Goal: Information Seeking & Learning: Find contact information

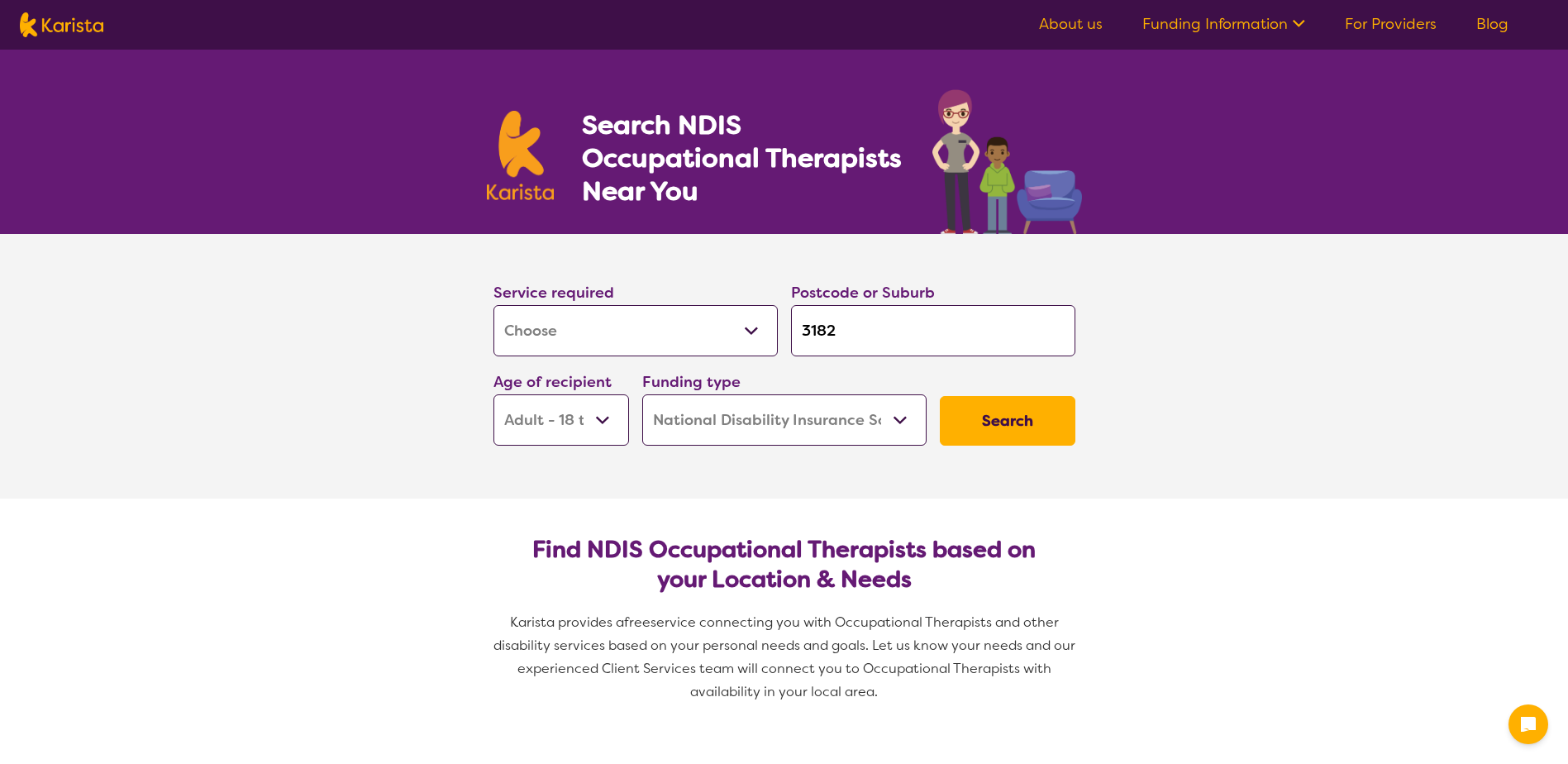
select select "[MEDICAL_DATA]"
select select "AD"
select select "NDIS"
select select "[MEDICAL_DATA]"
select select "AD"
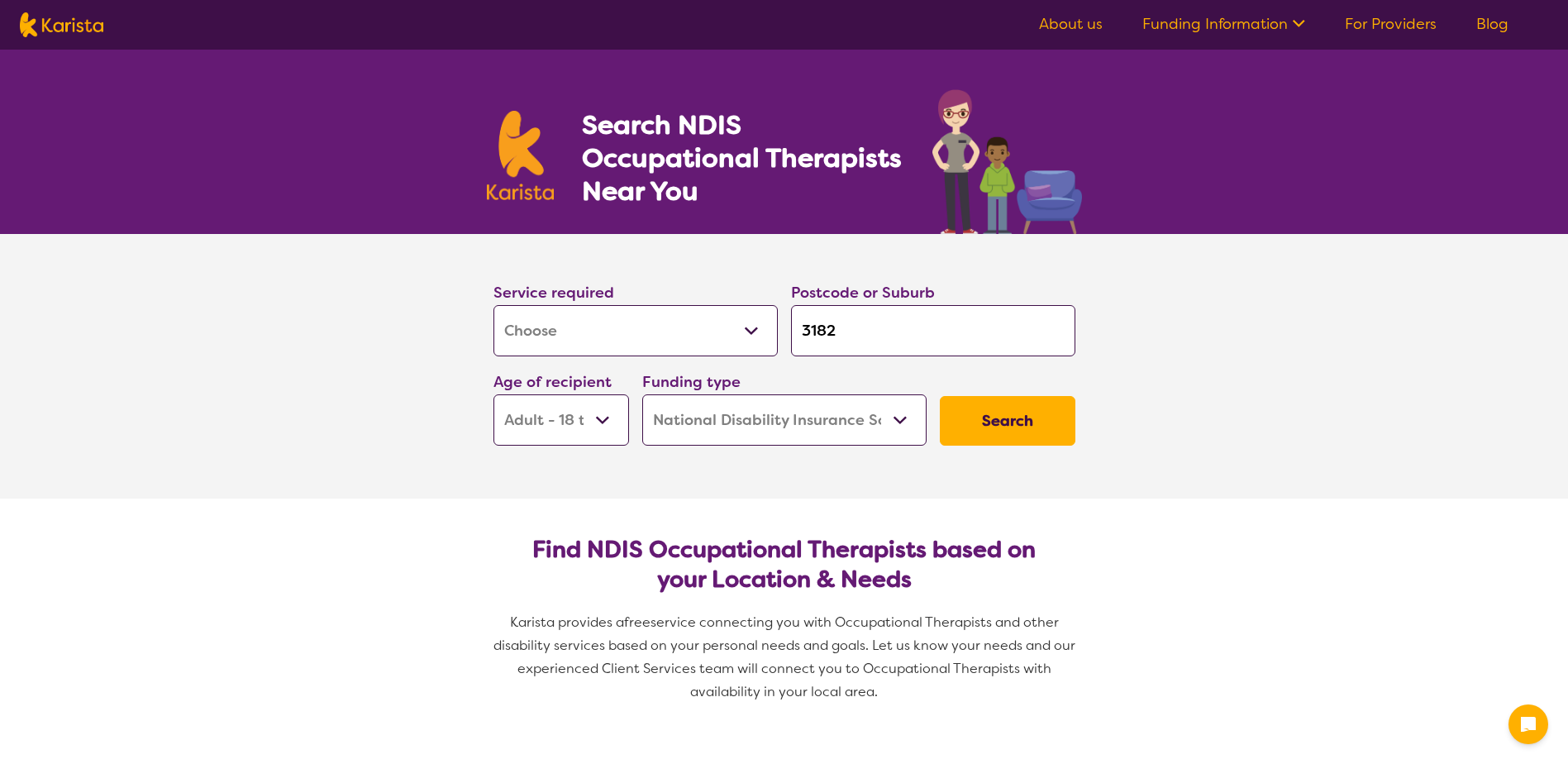
select select "NDIS"
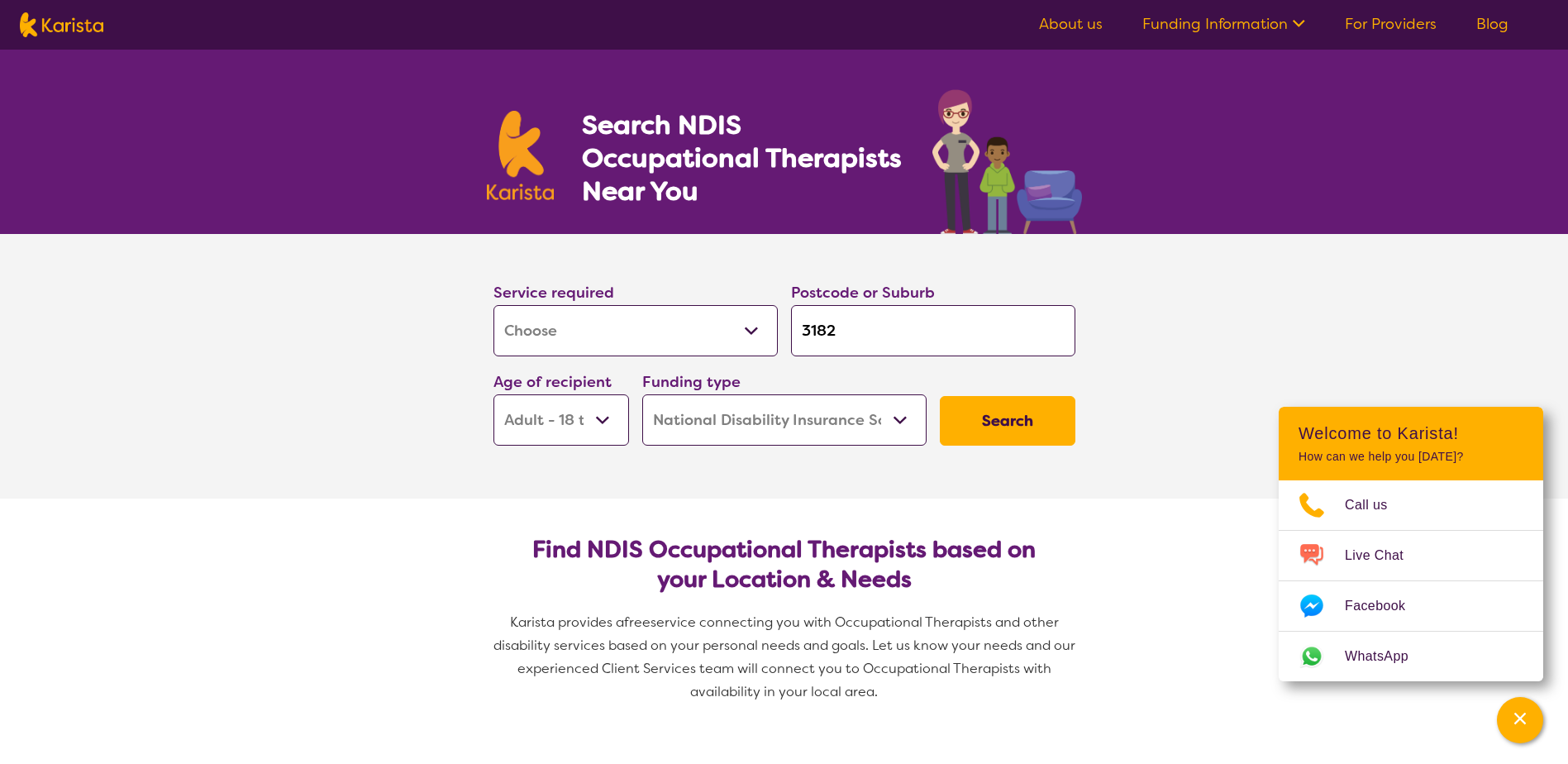
drag, startPoint x: 877, startPoint y: 325, endPoint x: 607, endPoint y: 331, distance: 270.1
click at [619, 328] on div "Service required Allied Health Assistant Assessment ([MEDICAL_DATA] or [MEDICAL…" at bounding box center [785, 363] width 595 height 179
type input "3"
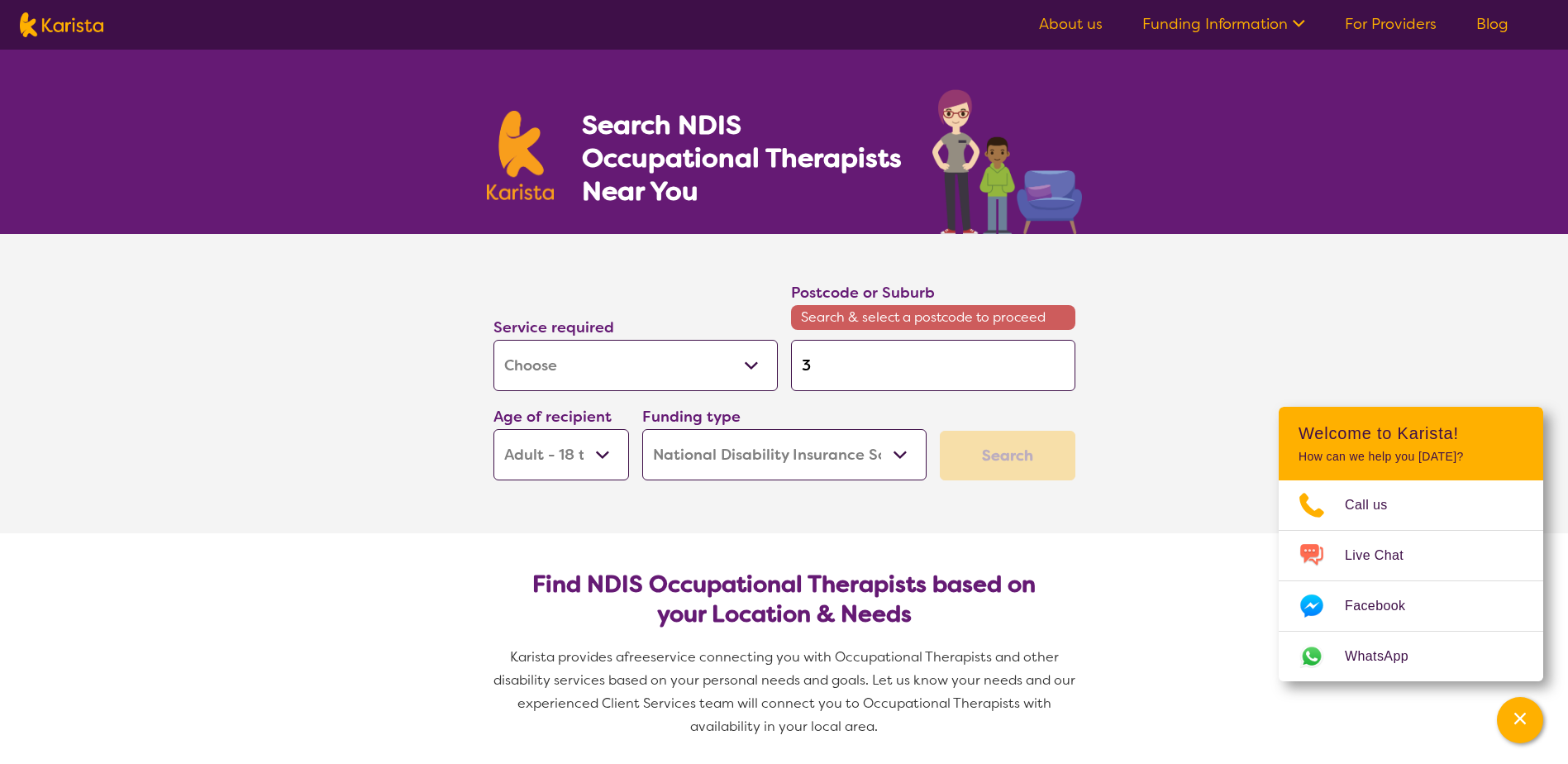
type input "34"
type input "343"
type input "3435"
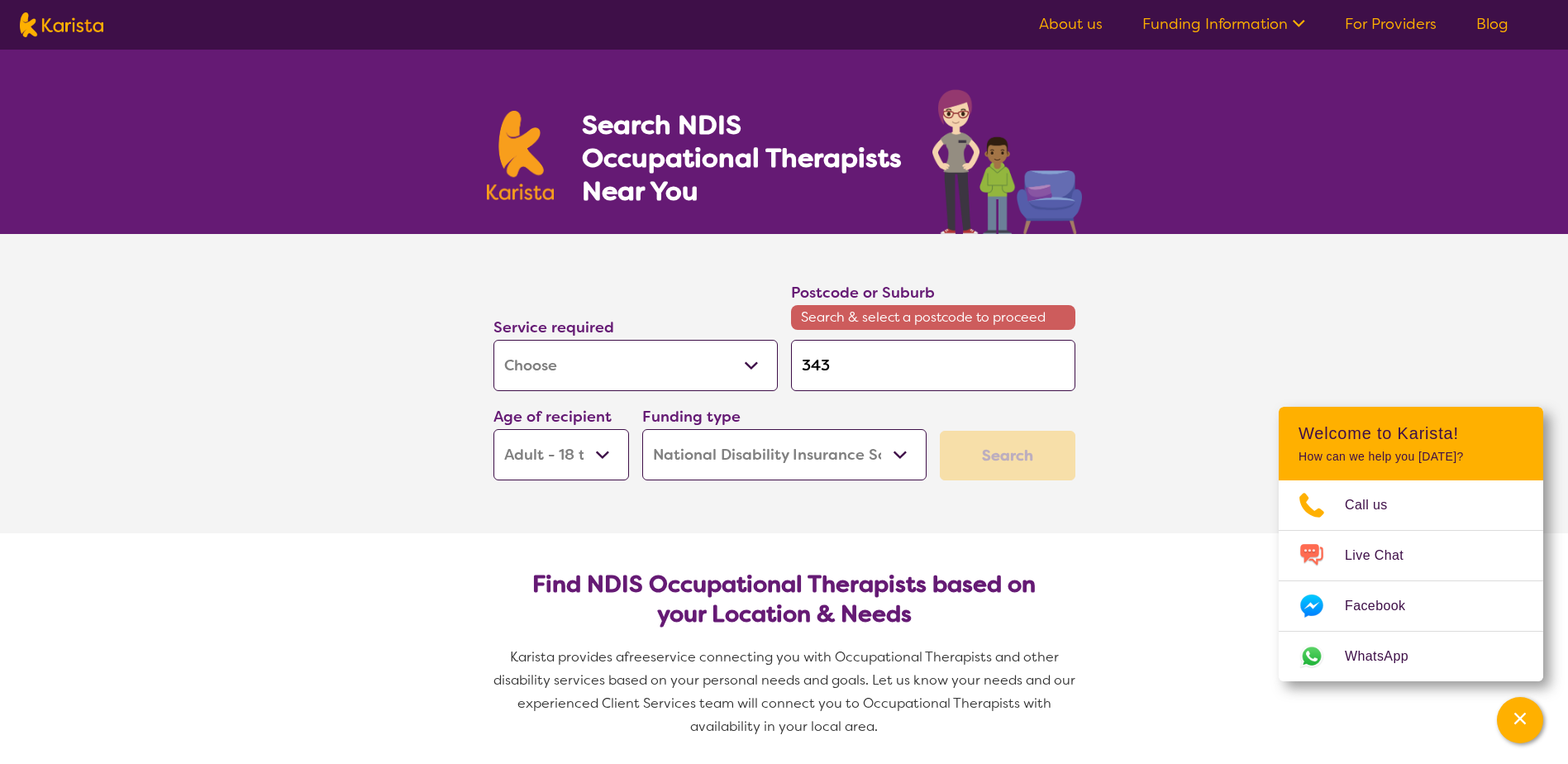
type input "3435"
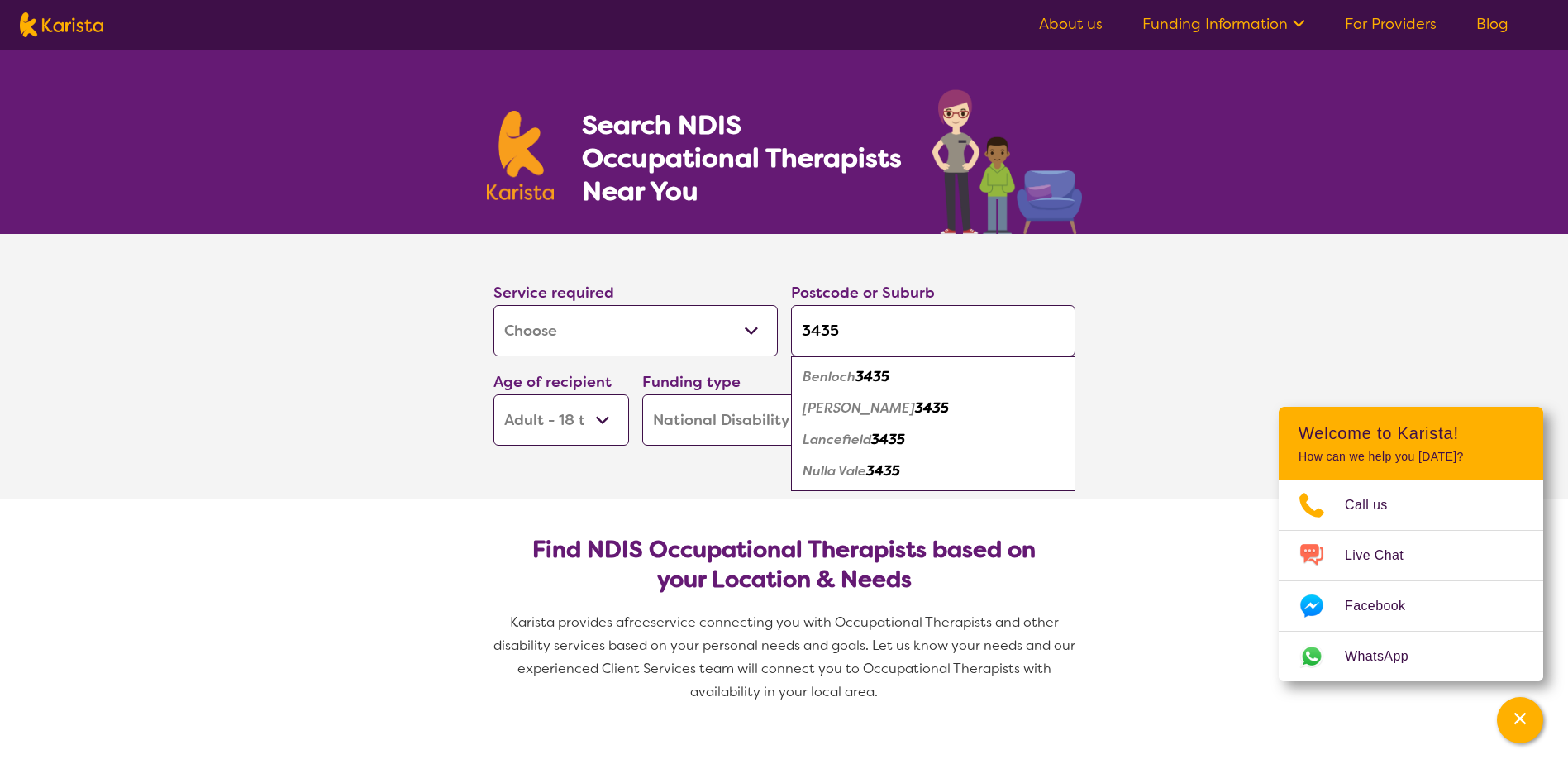
type input "3435"
click at [852, 439] on em "Lancefield" at bounding box center [837, 438] width 69 height 17
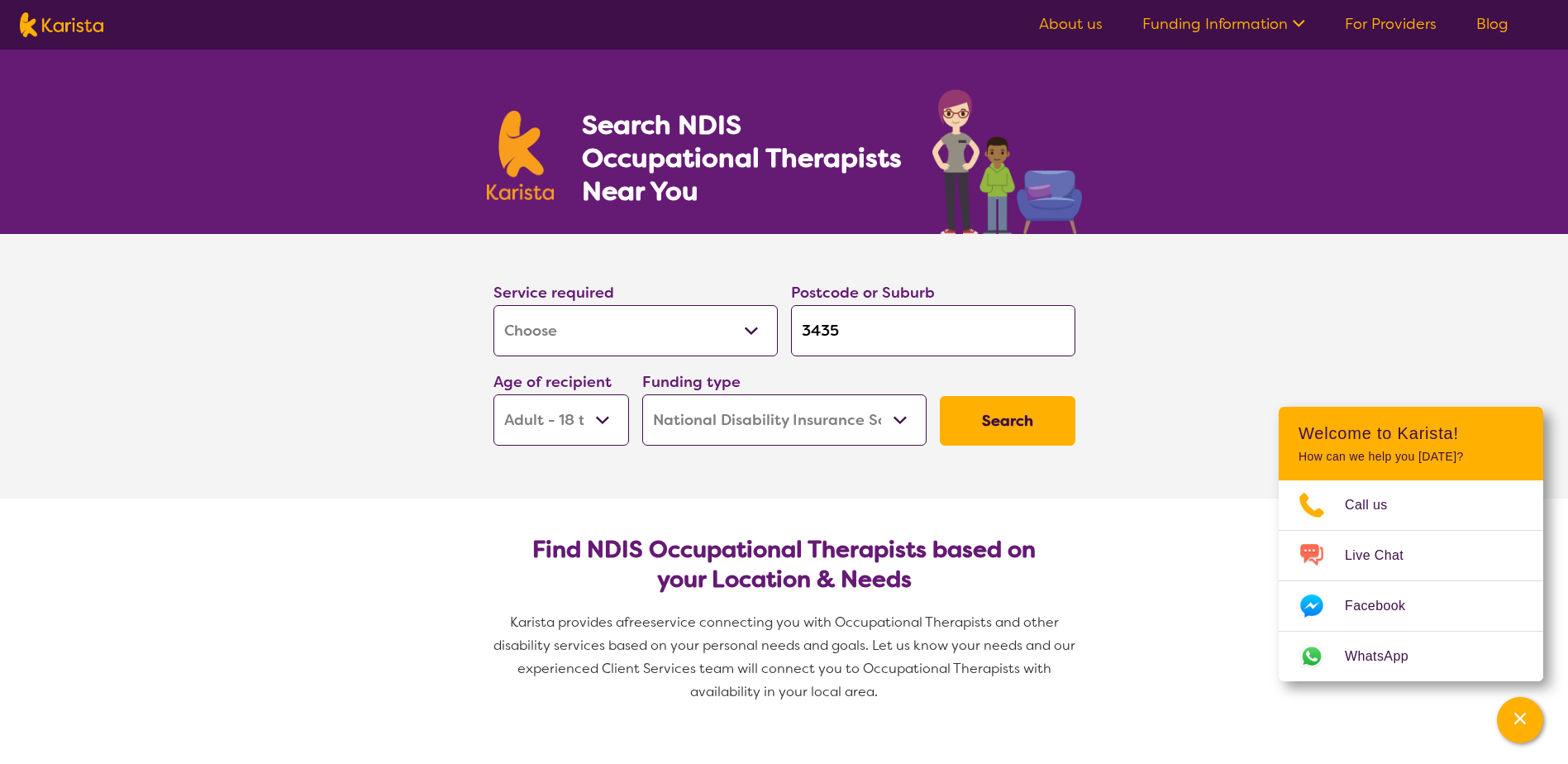
click at [1032, 426] on button "Search" at bounding box center [1008, 420] width 136 height 50
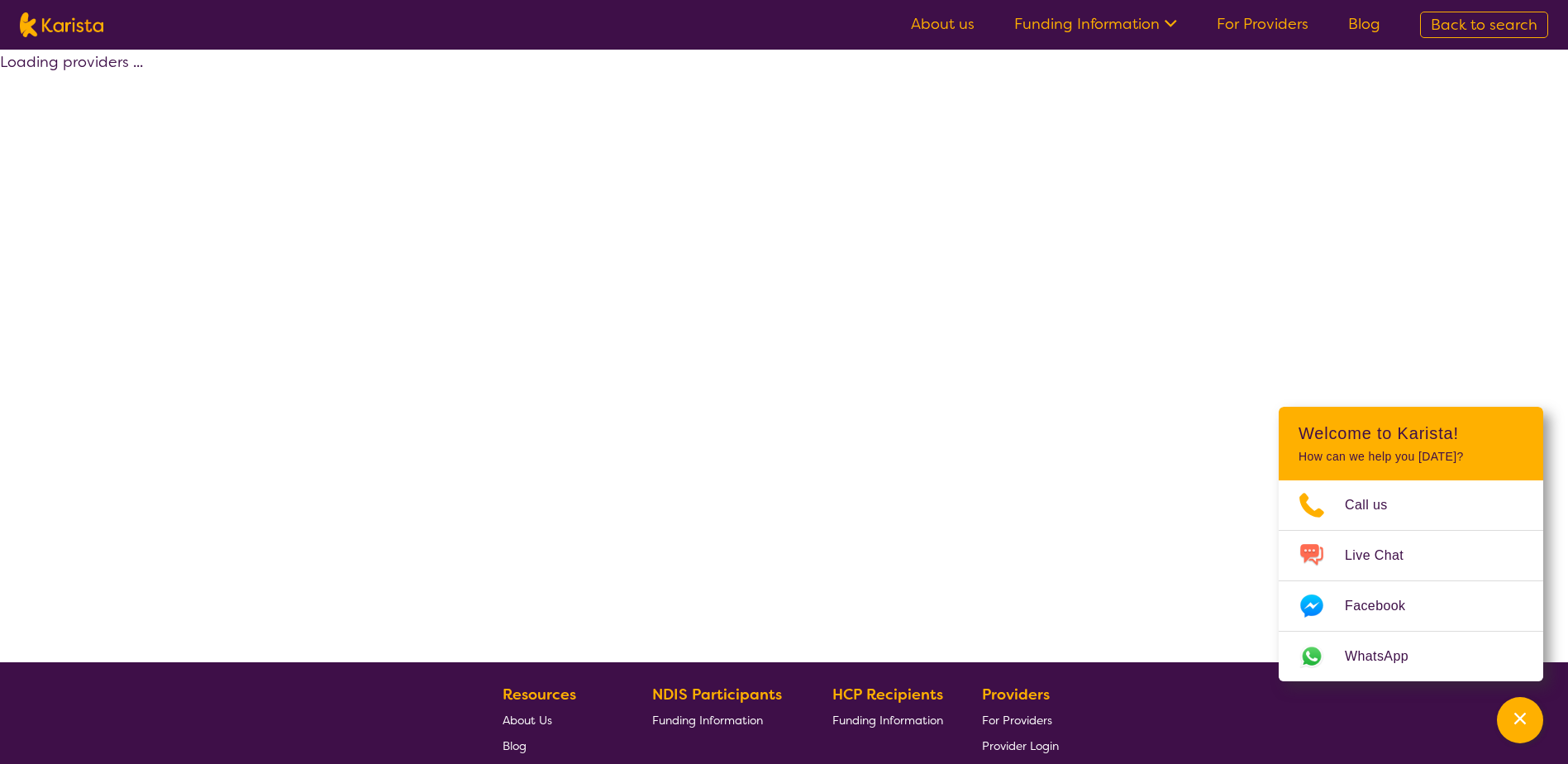
select select "by_score"
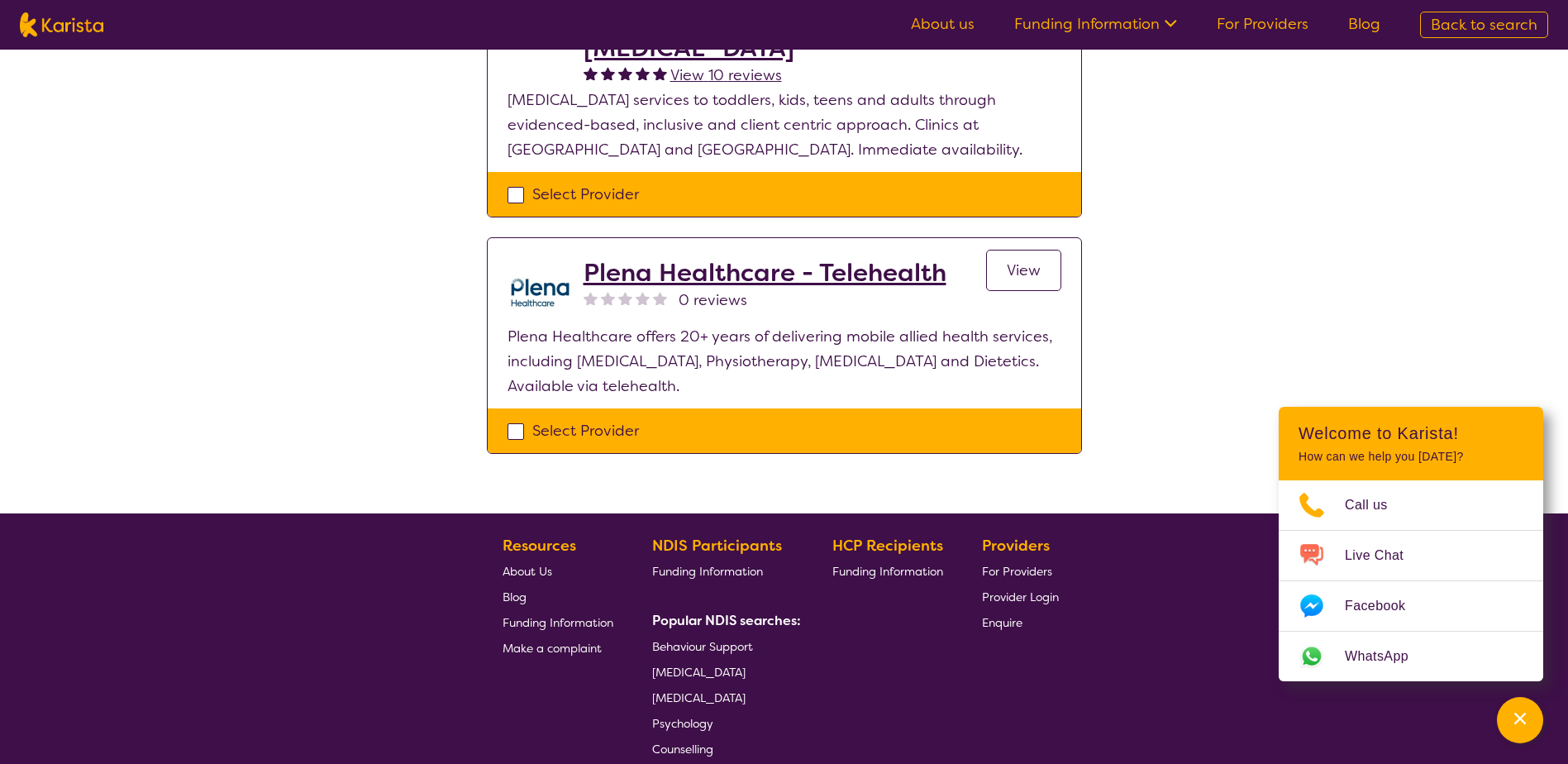
scroll to position [83, 0]
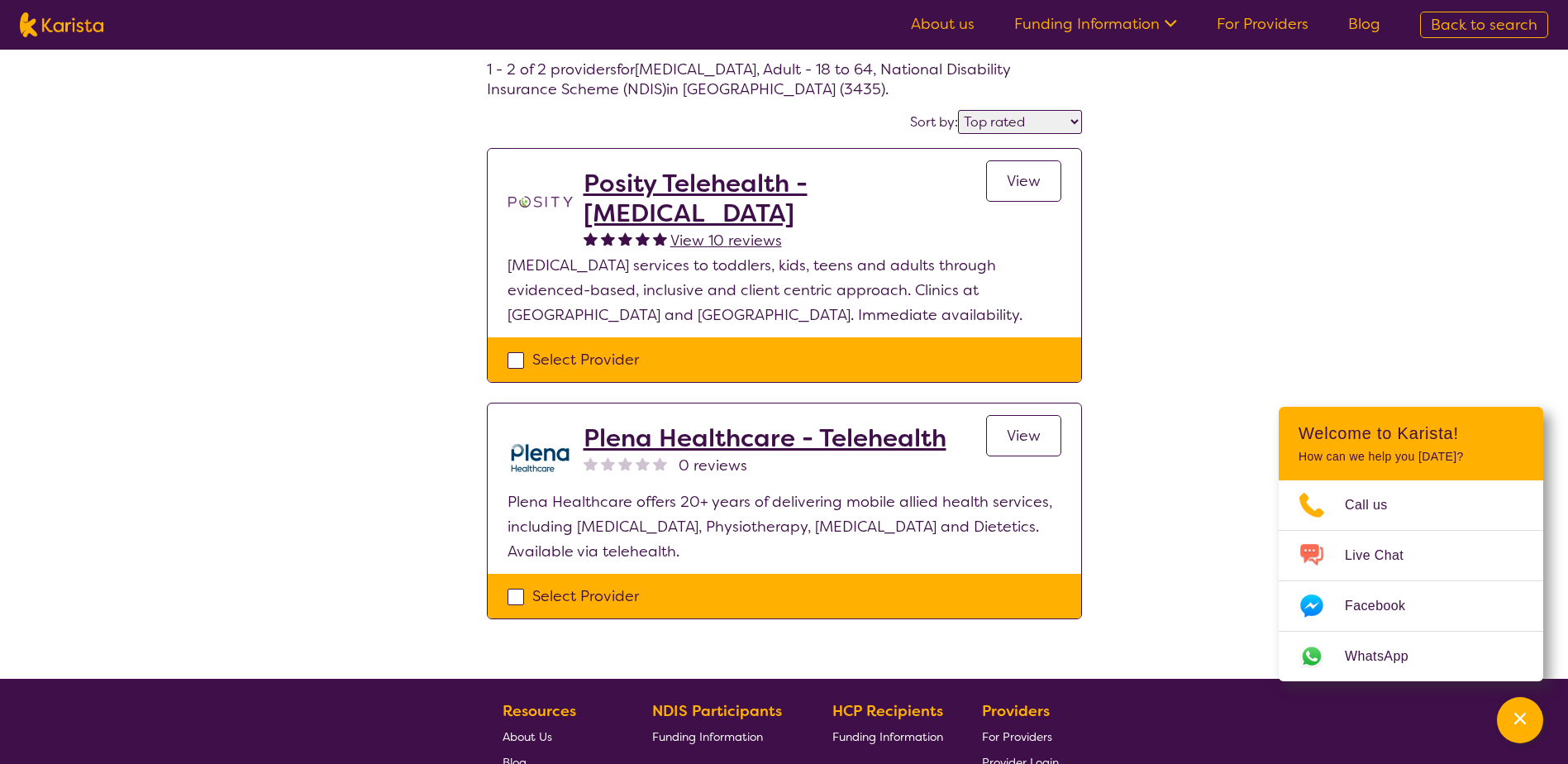
click at [1023, 184] on span "View" at bounding box center [1024, 181] width 34 height 20
